Goal: Information Seeking & Learning: Learn about a topic

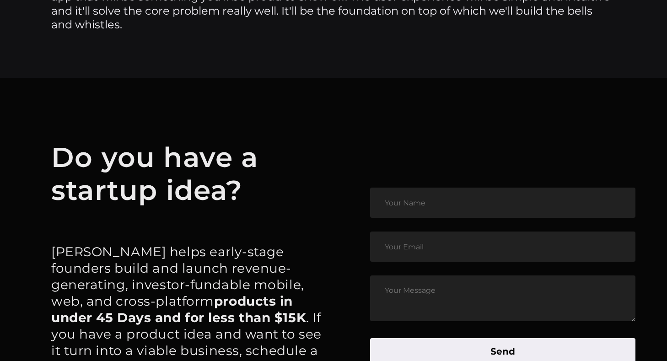
scroll to position [4368, 0]
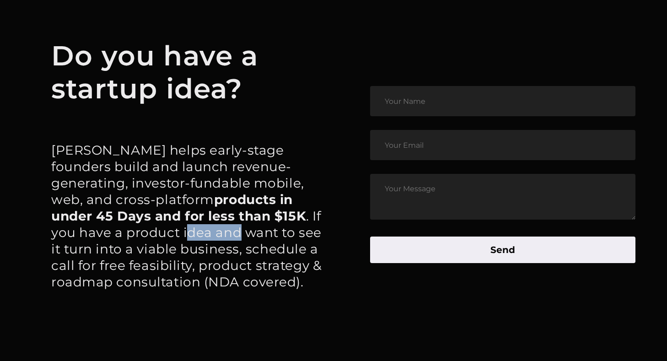
drag, startPoint x: 274, startPoint y: 214, endPoint x: 347, endPoint y: 213, distance: 73.2
click at [347, 214] on article "Do you have a startup idea? Byldd helps early-stage founders build and launch r…" at bounding box center [333, 174] width 667 height 397
click at [347, 213] on article "Do you have a startup idea? Byldd helps early-stage founders build and launch r…" at bounding box center [333, 174] width 667 height 397
drag, startPoint x: 224, startPoint y: 225, endPoint x: 302, endPoint y: 224, distance: 78.6
click at [302, 224] on p "Byldd helps early-stage founders build and launch revenue-generating, investor-…" at bounding box center [192, 216] width 282 height 148
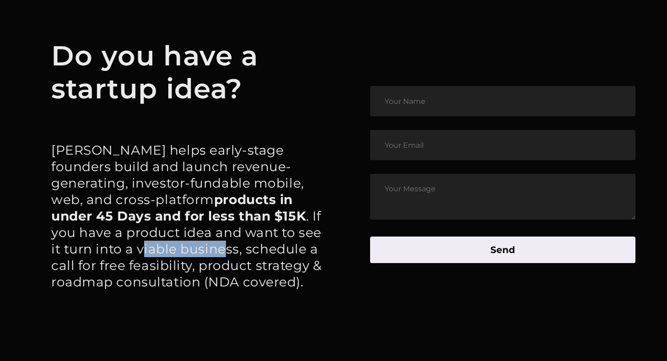
click at [302, 223] on p "Byldd helps early-stage founders build and launch revenue-generating, investor-…" at bounding box center [192, 216] width 282 height 148
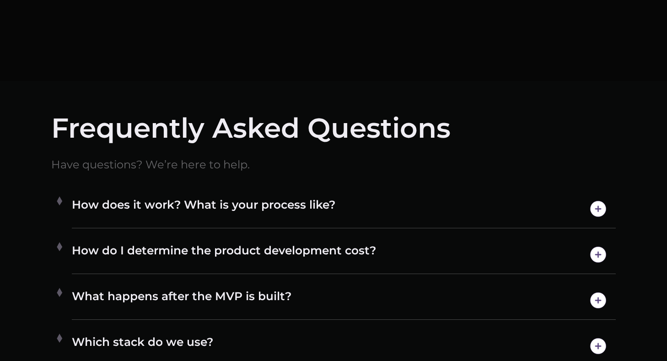
scroll to position [4767, 0]
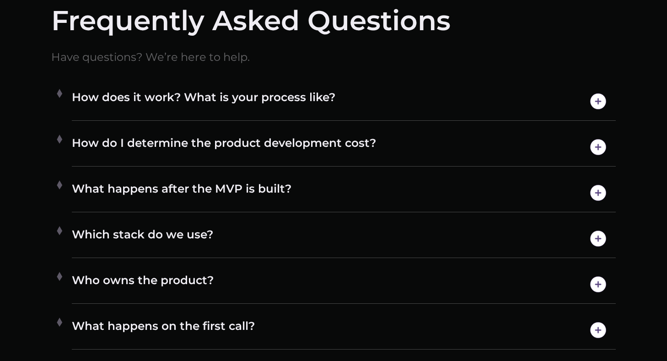
click at [270, 100] on h4 "How does it work? What is your process like?" at bounding box center [344, 101] width 544 height 23
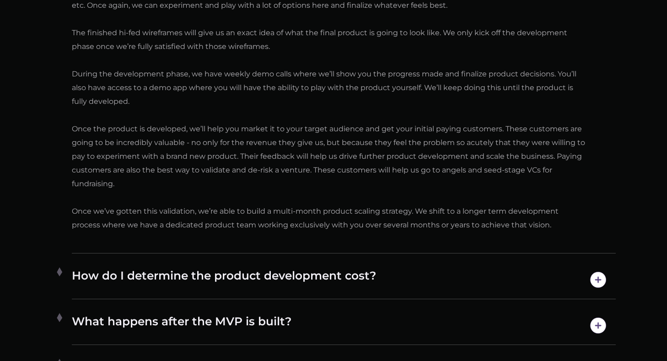
scroll to position [5122, 0]
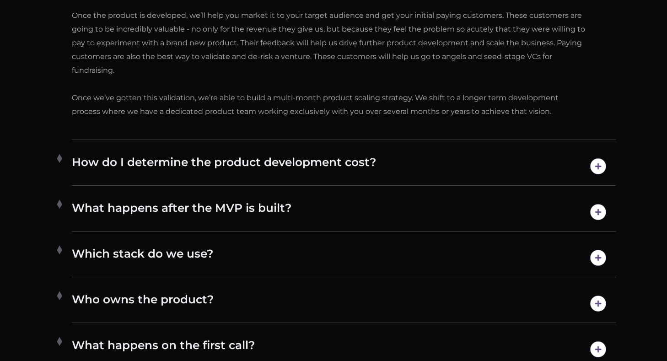
click at [337, 174] on h4 "How do I determine the product development cost?" at bounding box center [344, 166] width 544 height 23
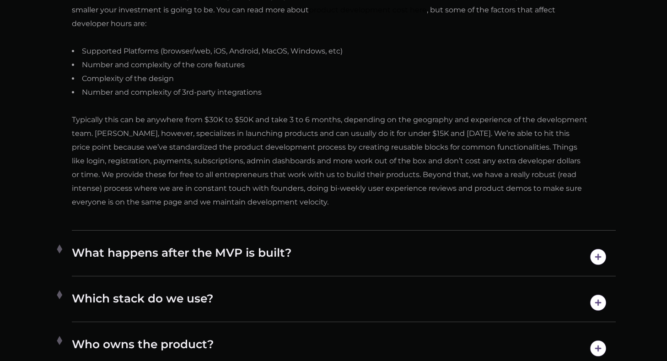
scroll to position [5054, 0]
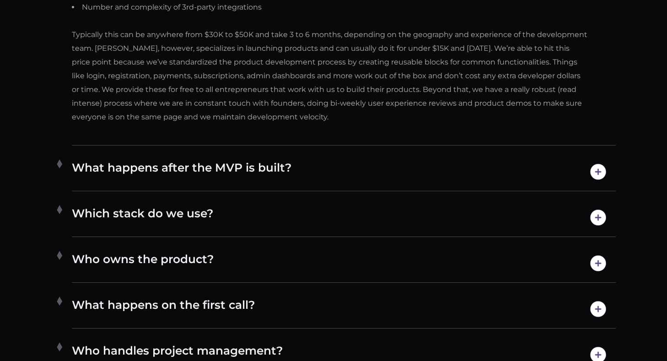
click at [338, 163] on h4 "What happens after the MVP is built?" at bounding box center [344, 171] width 544 height 23
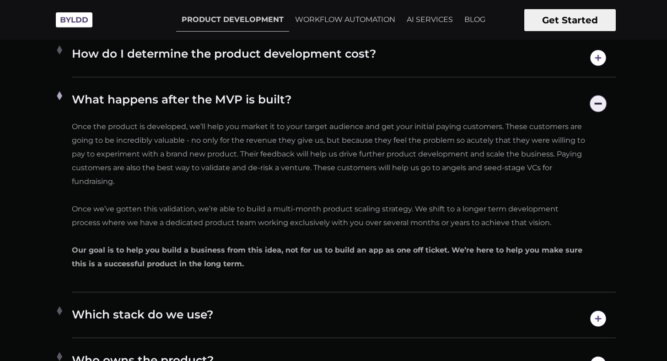
scroll to position [4856, 0]
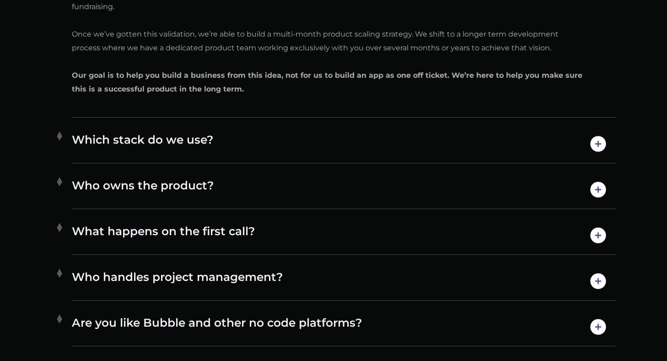
click at [434, 181] on h4 "Who owns the product?" at bounding box center [344, 189] width 544 height 23
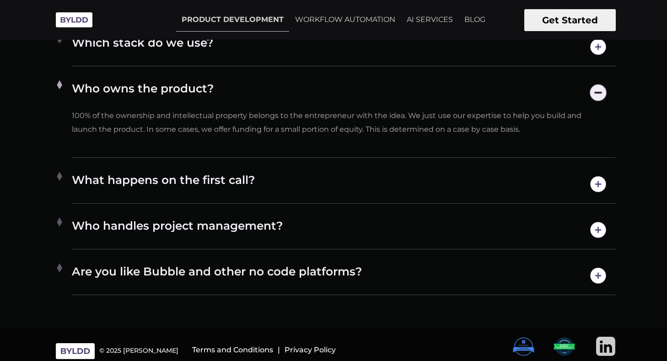
click at [448, 85] on h4 "Who owns the product?" at bounding box center [344, 92] width 544 height 23
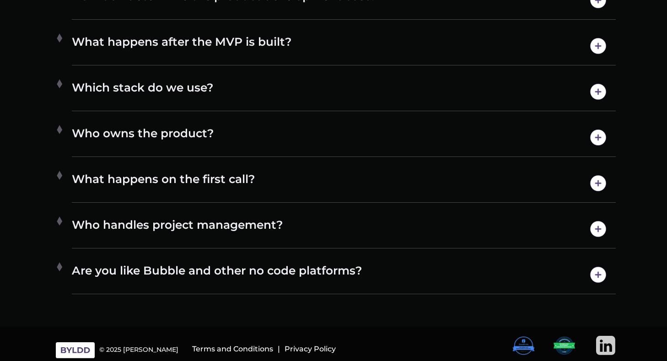
scroll to position [4913, 0]
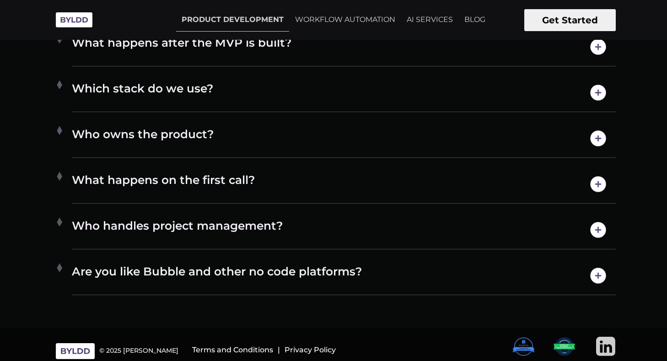
click at [428, 266] on h4 "Are you like Bubble and other no code platforms?" at bounding box center [344, 275] width 544 height 23
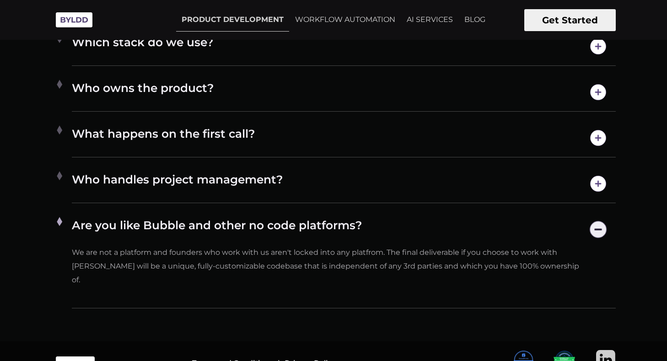
scroll to position [4959, 0]
click at [417, 224] on h4 "Are you like Bubble and other no code platforms?" at bounding box center [344, 229] width 544 height 23
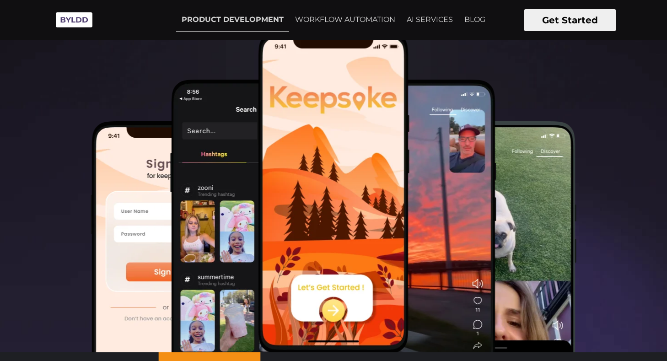
scroll to position [268, 0]
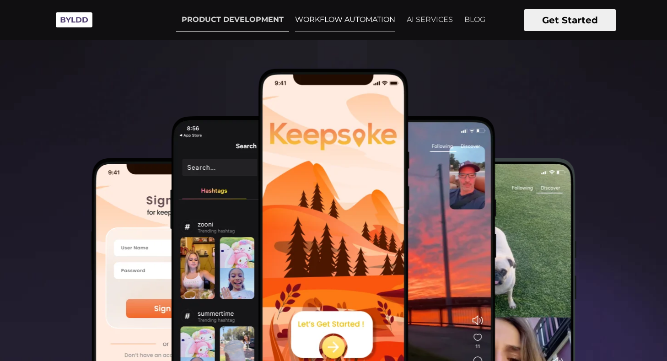
click at [391, 16] on link "WORKFLOW AUTOMATION" at bounding box center [344, 19] width 111 height 23
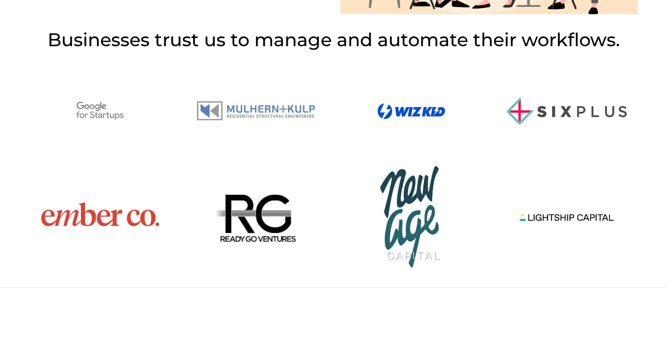
scroll to position [401, 0]
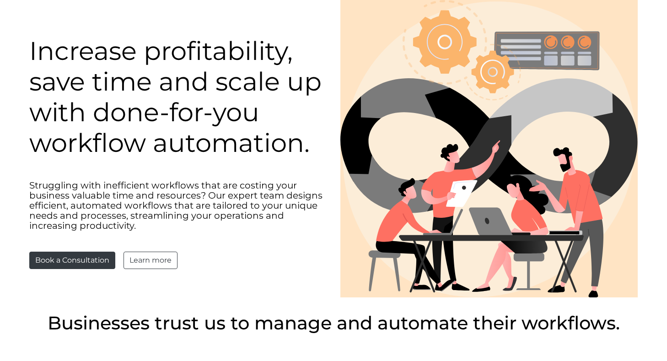
scroll to position [0, 0]
